Goal: Information Seeking & Learning: Learn about a topic

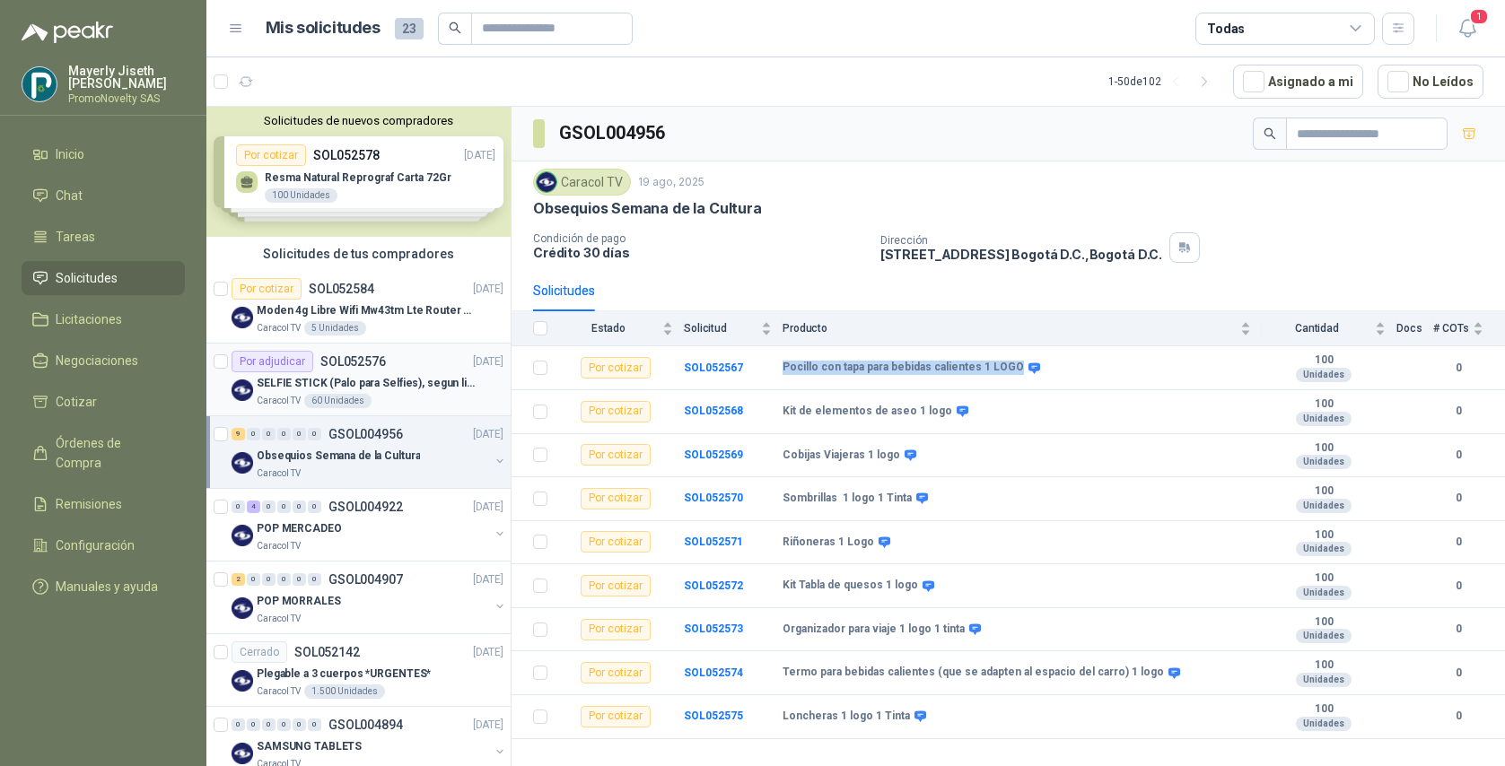
click at [410, 390] on p "SELFIE STICK (Palo para Selfies), segun link adjunto" at bounding box center [368, 383] width 223 height 17
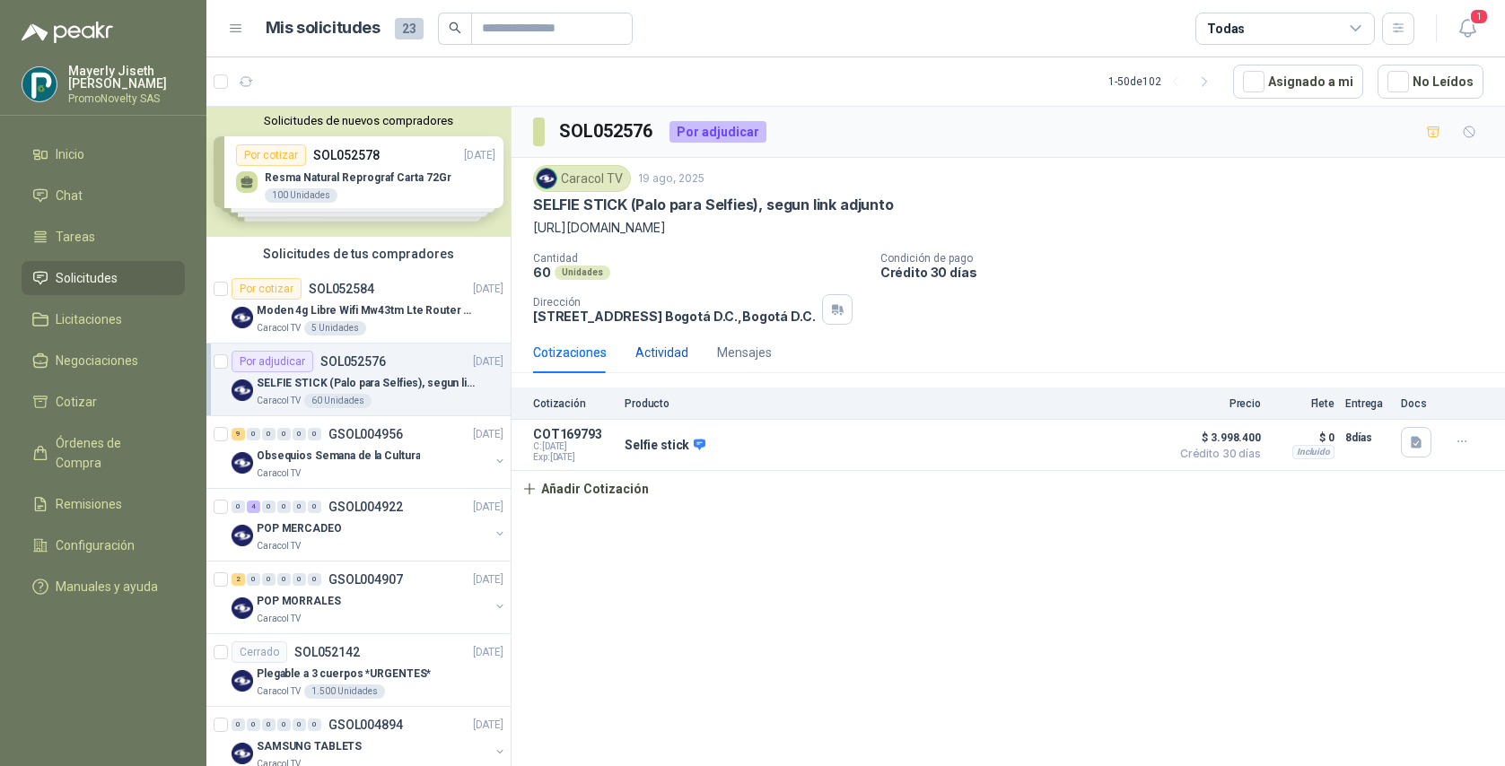
click at [641, 355] on div "Actividad" at bounding box center [661, 353] width 53 height 20
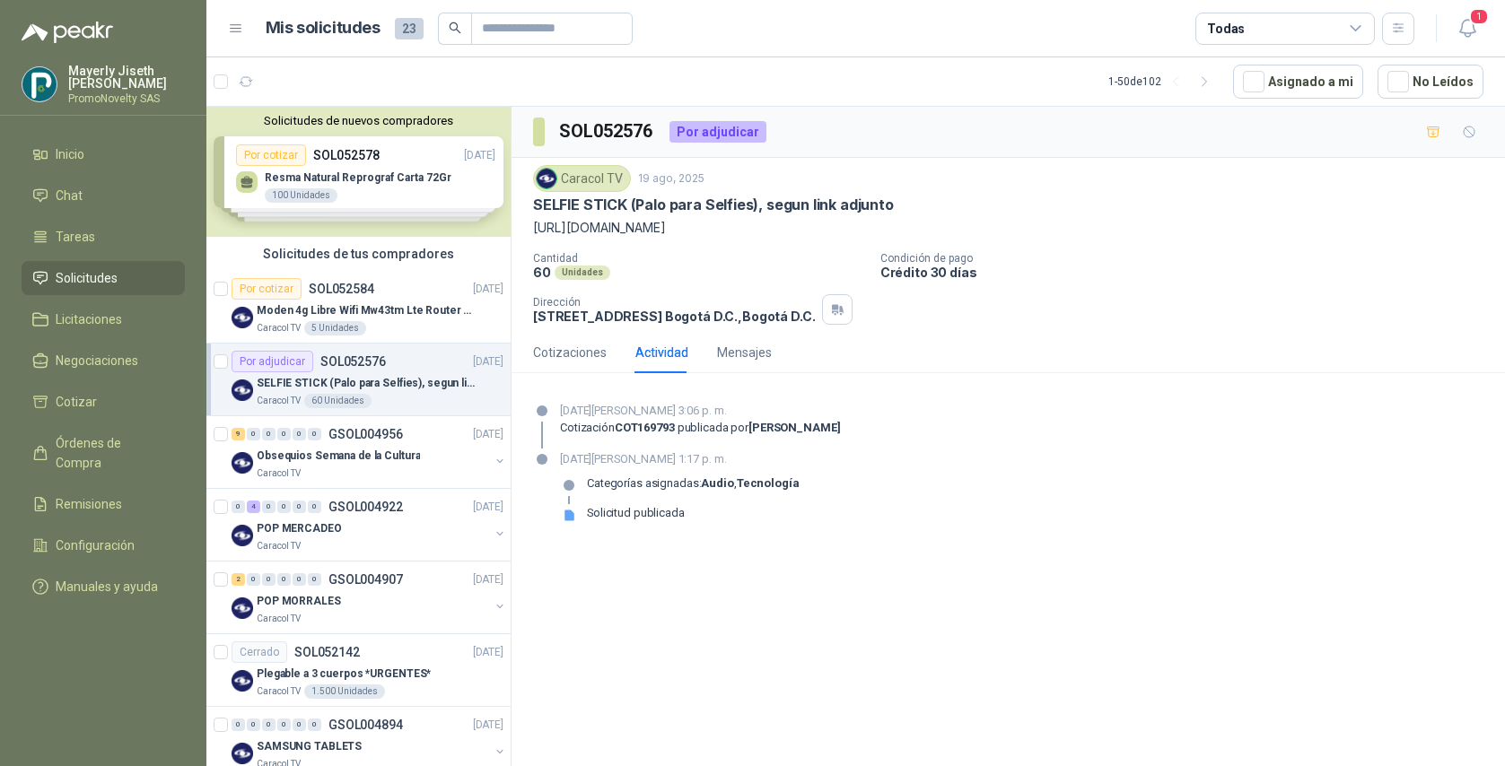
click at [547, 432] on div at bounding box center [542, 425] width 18 height 47
drag, startPoint x: 554, startPoint y: 425, endPoint x: 910, endPoint y: 436, distance: 356.4
click at [910, 436] on div "[DATE][PERSON_NAME] 3:06 p. m. Cotización COT169793 publicada por [PERSON_NAME]" at bounding box center [1008, 425] width 950 height 47
click at [701, 503] on div "Categorías asignadas: Audio , Tecnología" at bounding box center [693, 491] width 213 height 29
drag, startPoint x: 731, startPoint y: 485, endPoint x: 804, endPoint y: 538, distance: 89.4
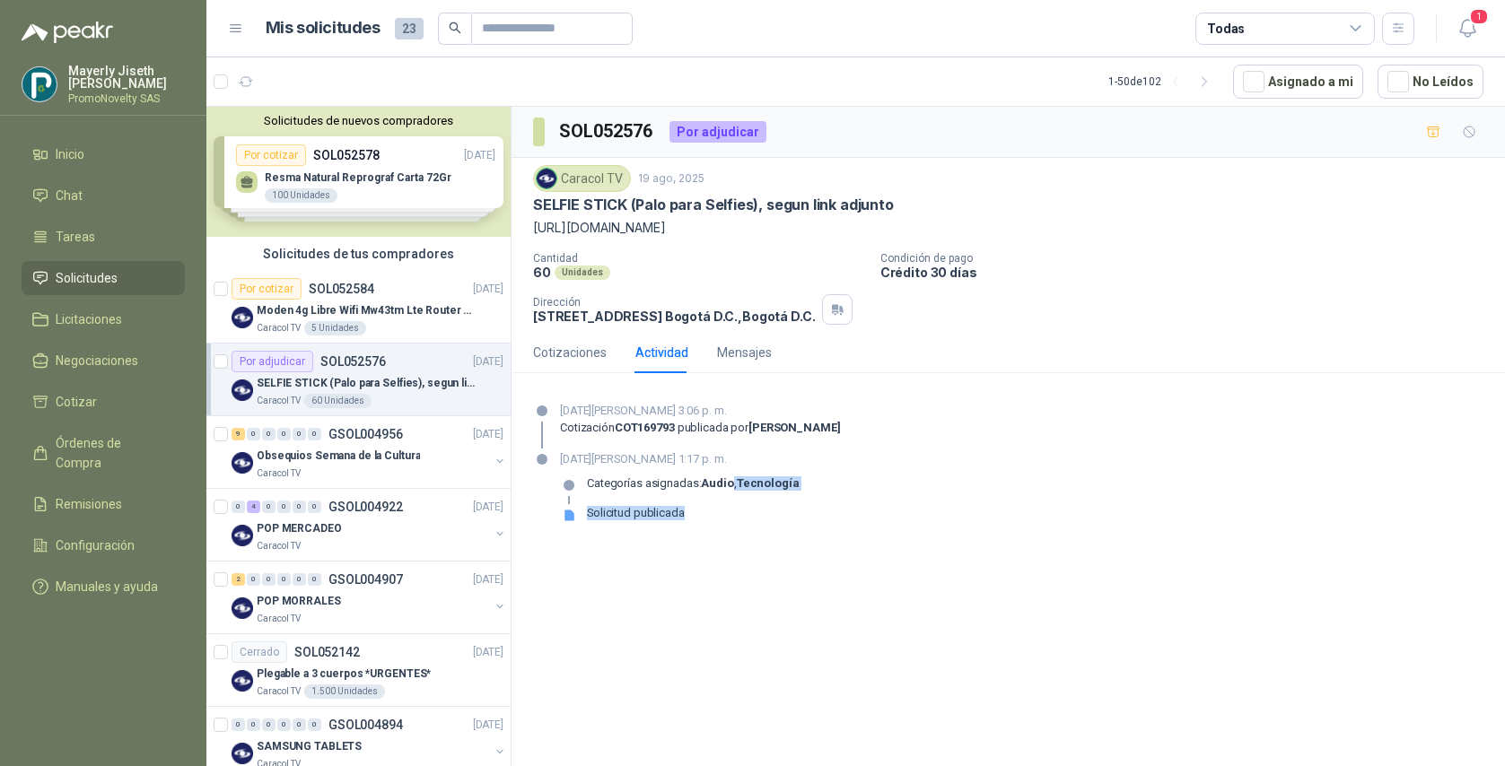
click at [804, 538] on section "[DATE][PERSON_NAME] 3:06 p. m. Cotización COT169793 publicada por [PERSON_NAME]…" at bounding box center [1008, 470] width 993 height 165
click at [736, 392] on section "[DATE][PERSON_NAME] 3:06 p. m. Cotización COT169793 publicada por [PERSON_NAME]…" at bounding box center [1008, 470] width 993 height 165
click at [740, 344] on div "Mensajes" at bounding box center [744, 353] width 55 height 20
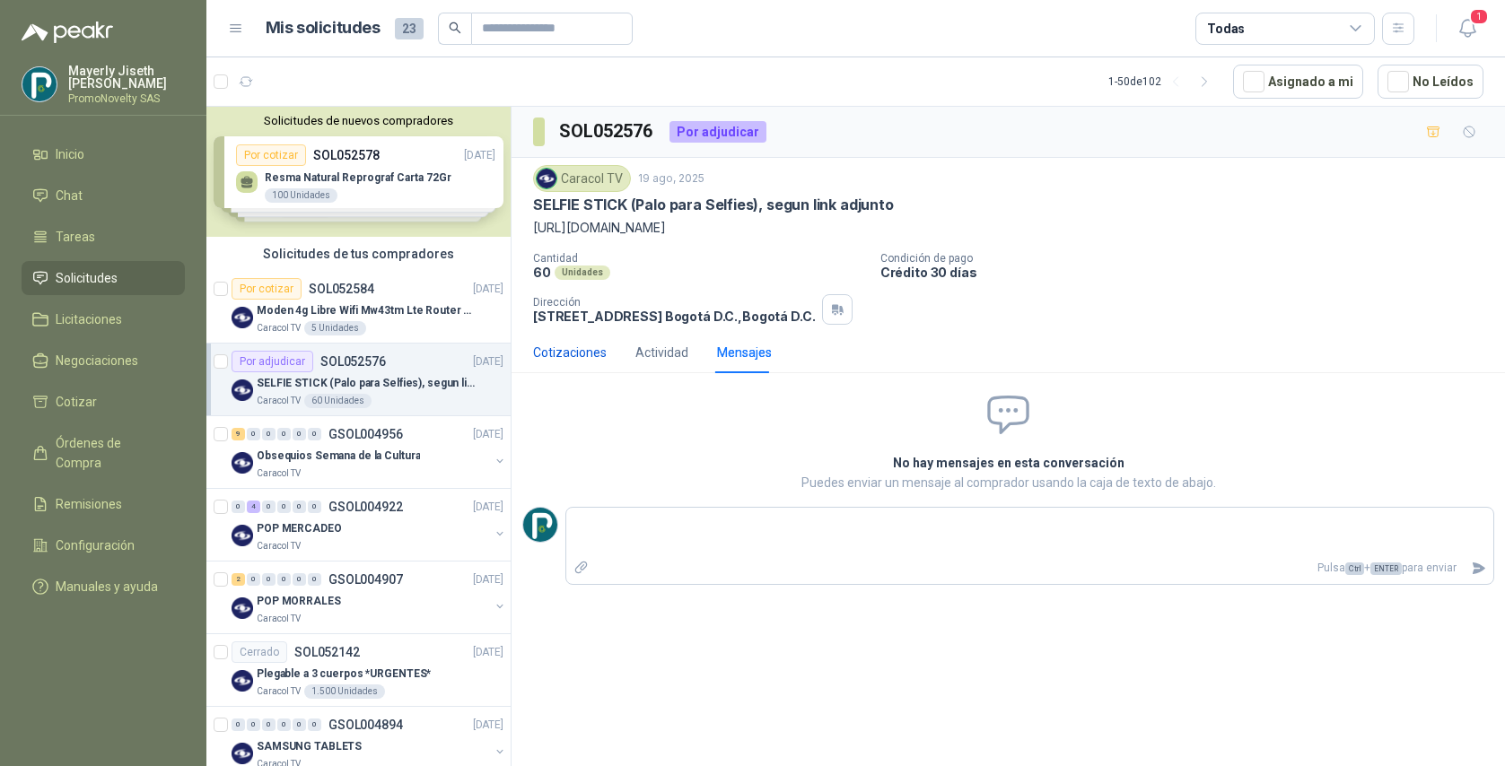
click at [533, 346] on div "Cotizaciones" at bounding box center [570, 353] width 74 height 20
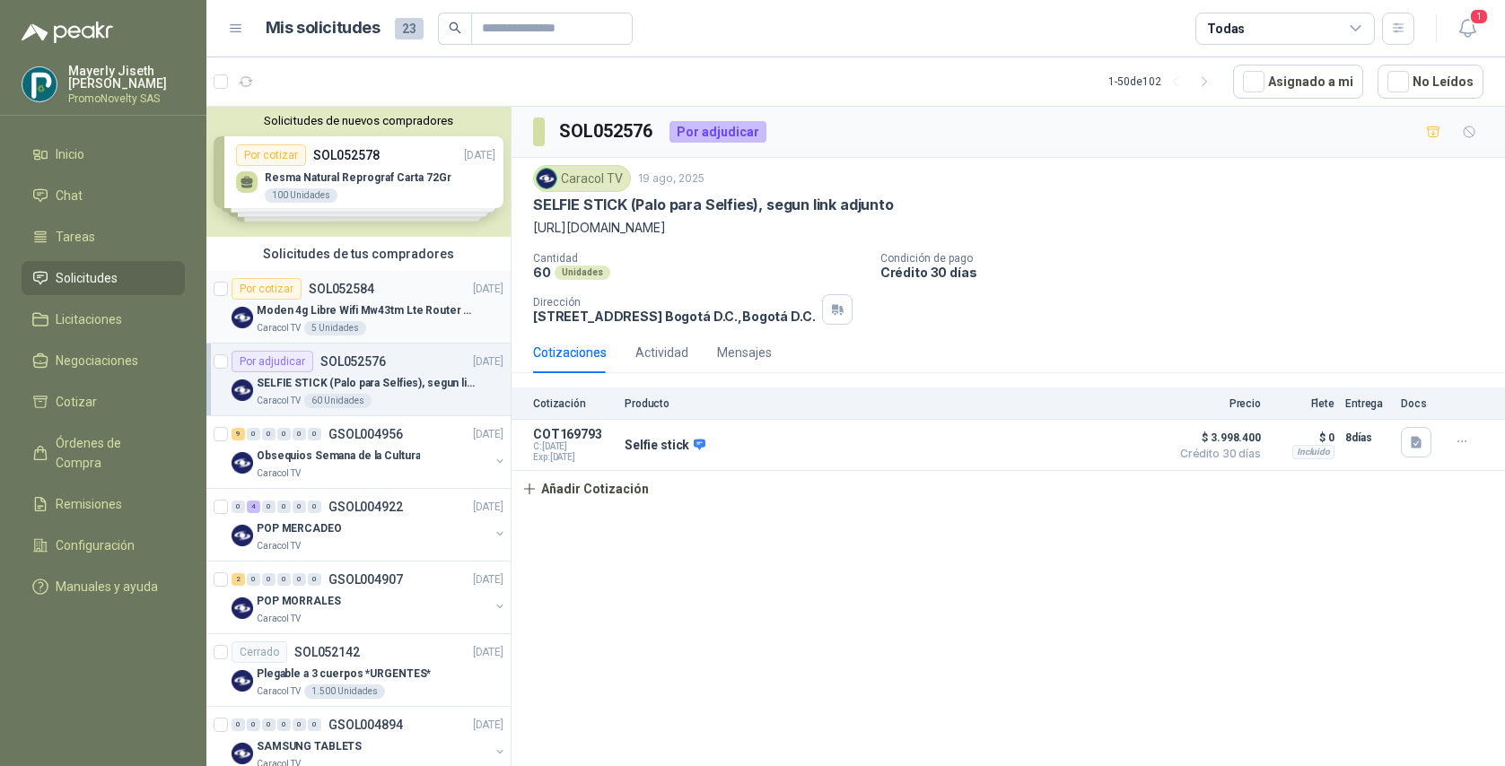
click at [310, 306] on p "Moden 4g Libre Wifi Mw43tm Lte Router Móvil Internet 5ghz" at bounding box center [368, 310] width 223 height 17
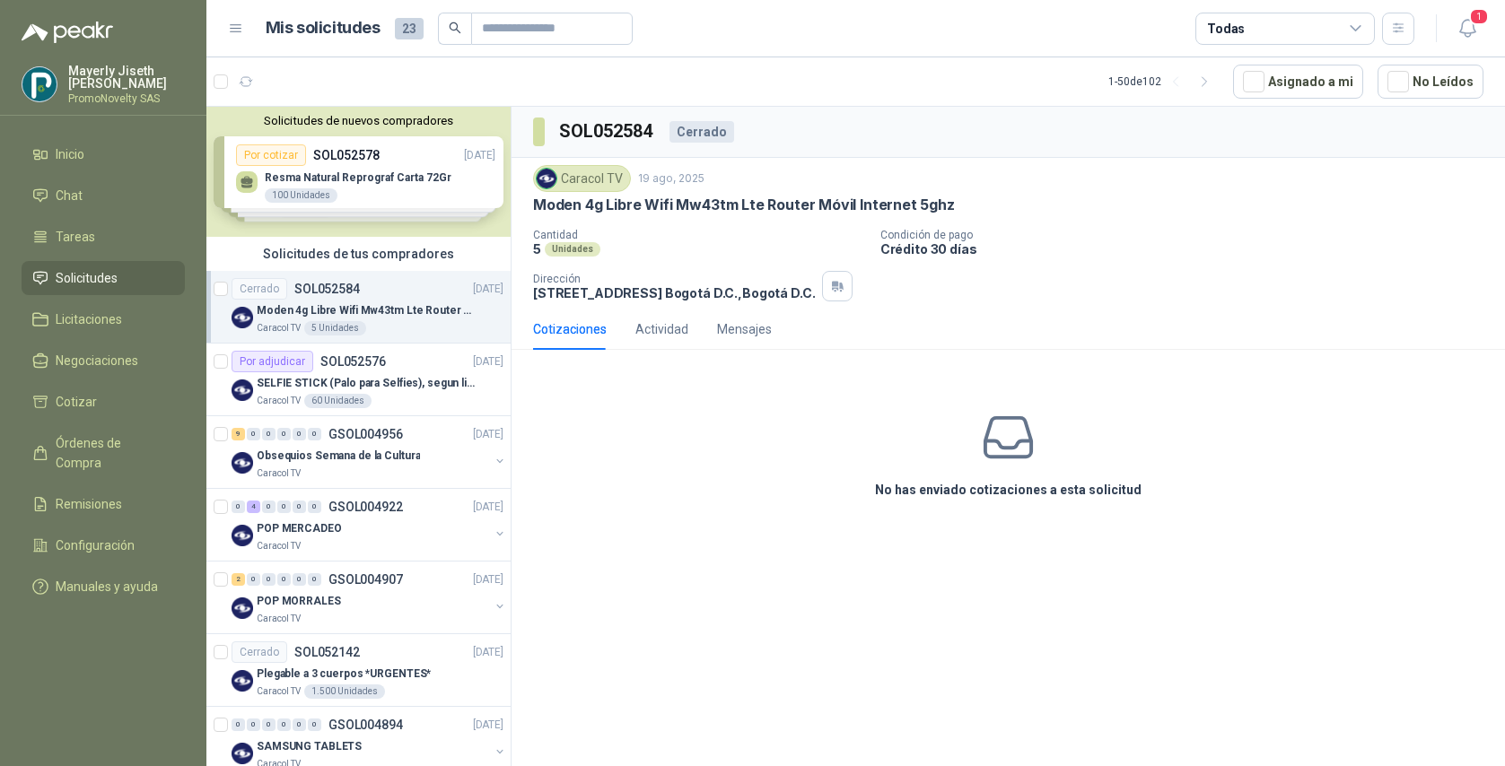
click at [377, 168] on div "Solicitudes de nuevos compradores Por cotizar SOL052578 [DATE] Resma Natural Re…" at bounding box center [358, 172] width 304 height 130
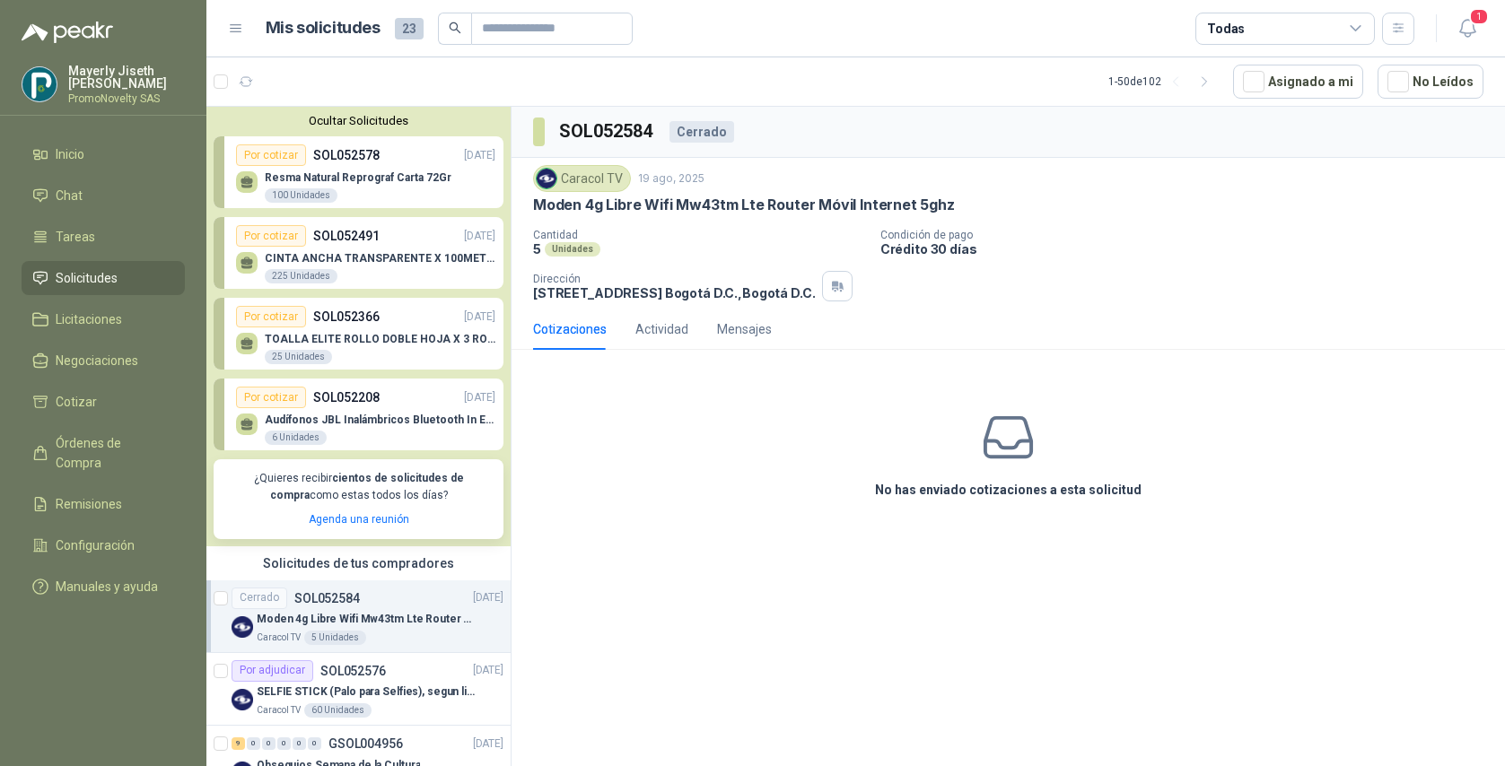
click at [412, 428] on div "Audífonos JBL Inalámbricos Bluetooth In Ear TWS Wave Buds 6 Unidades" at bounding box center [380, 430] width 231 height 32
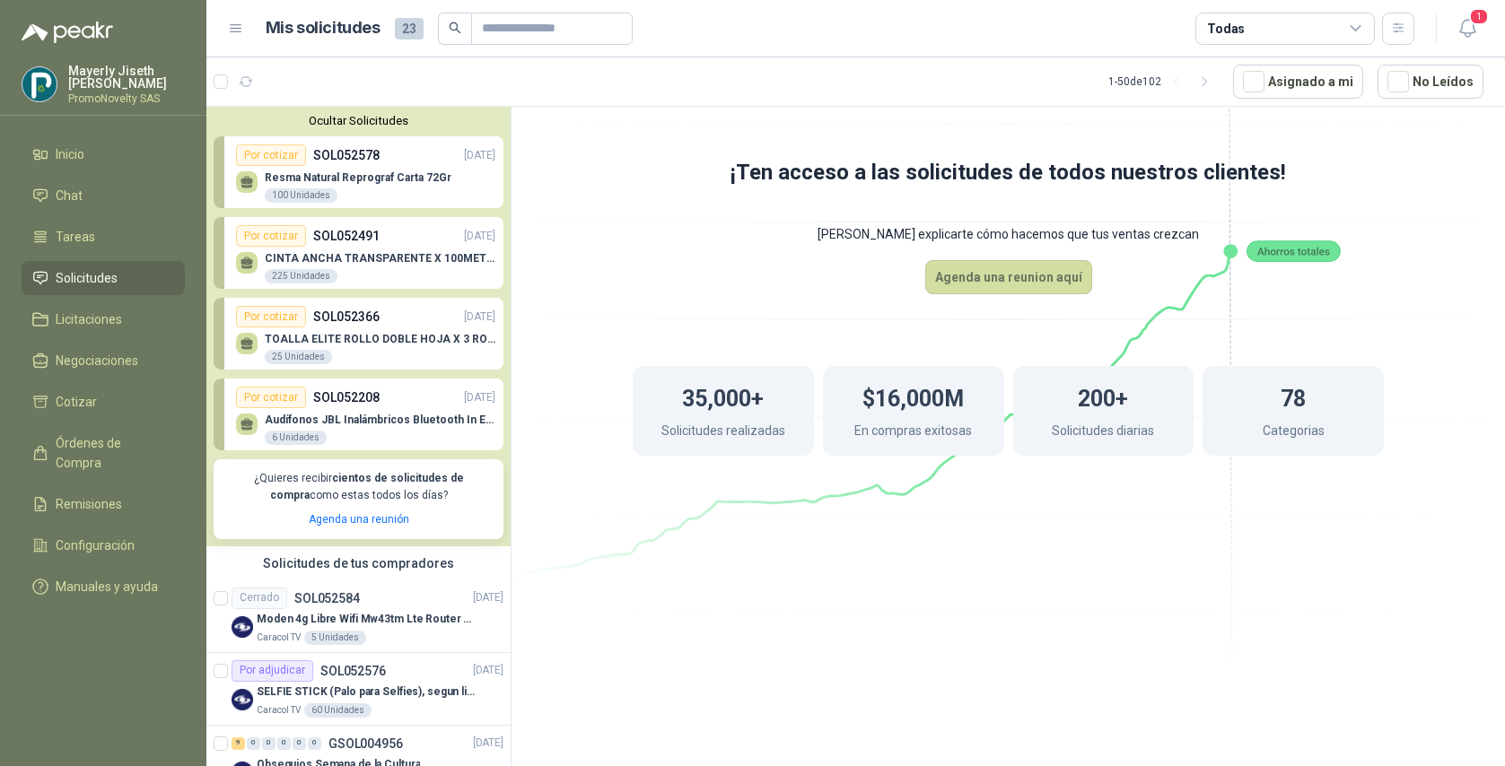
click at [356, 127] on button "Ocultar Solicitudes" at bounding box center [359, 120] width 290 height 13
